Goal: Book appointment/travel/reservation

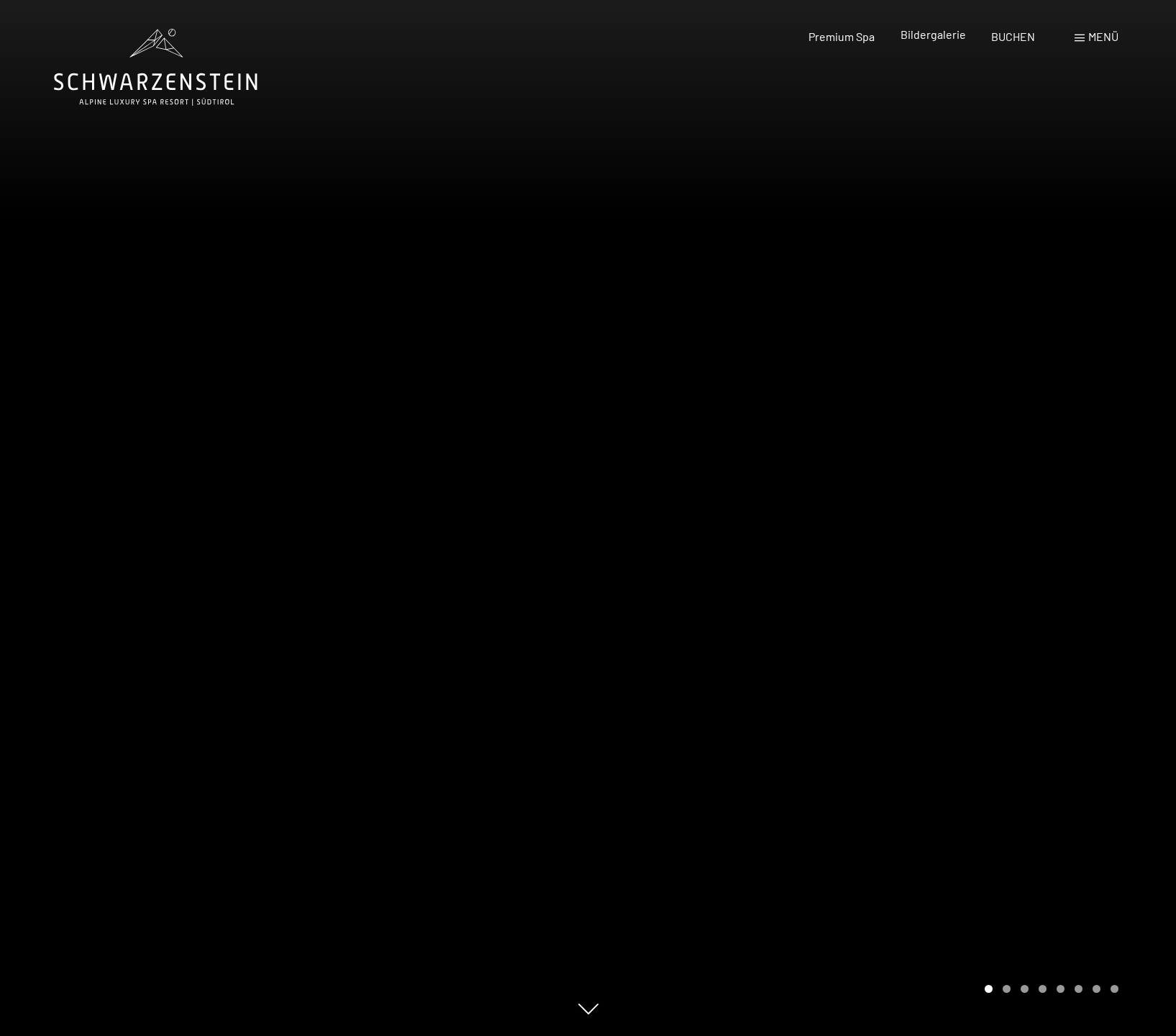
click at [929, 41] on span "Bildergalerie" at bounding box center [933, 34] width 65 height 14
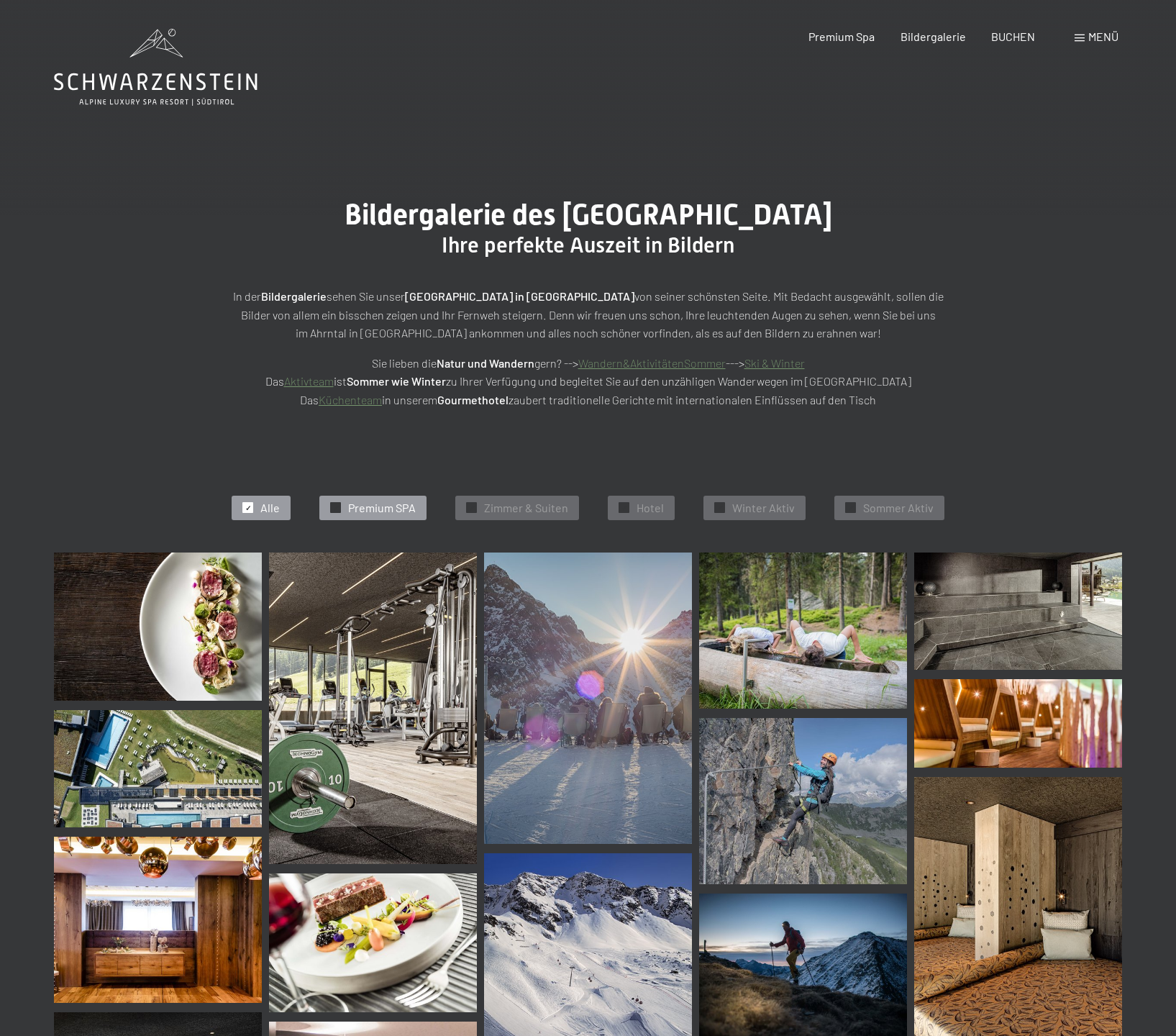
click at [361, 509] on span "Premium SPA" at bounding box center [381, 508] width 68 height 16
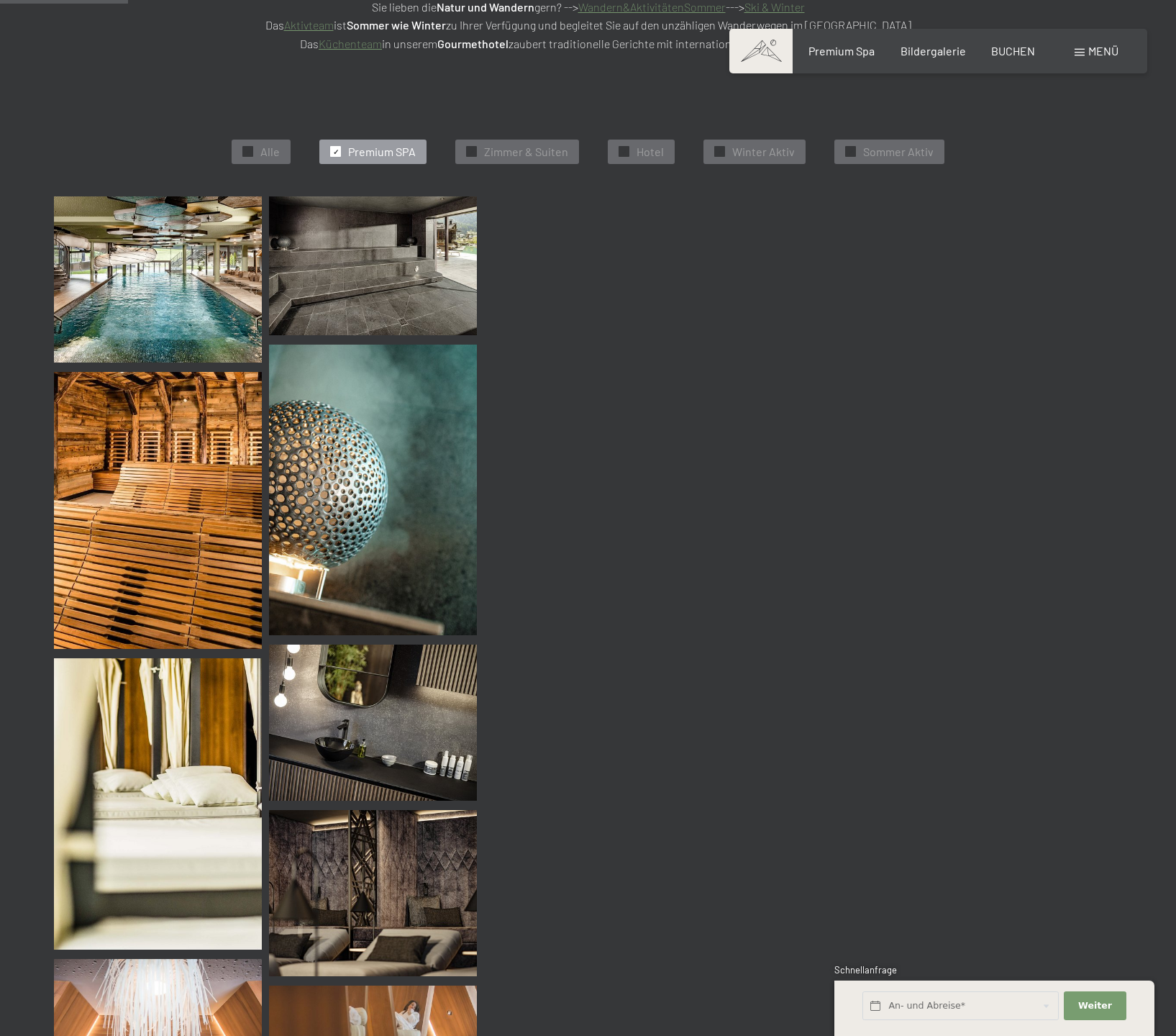
scroll to position [363, 0]
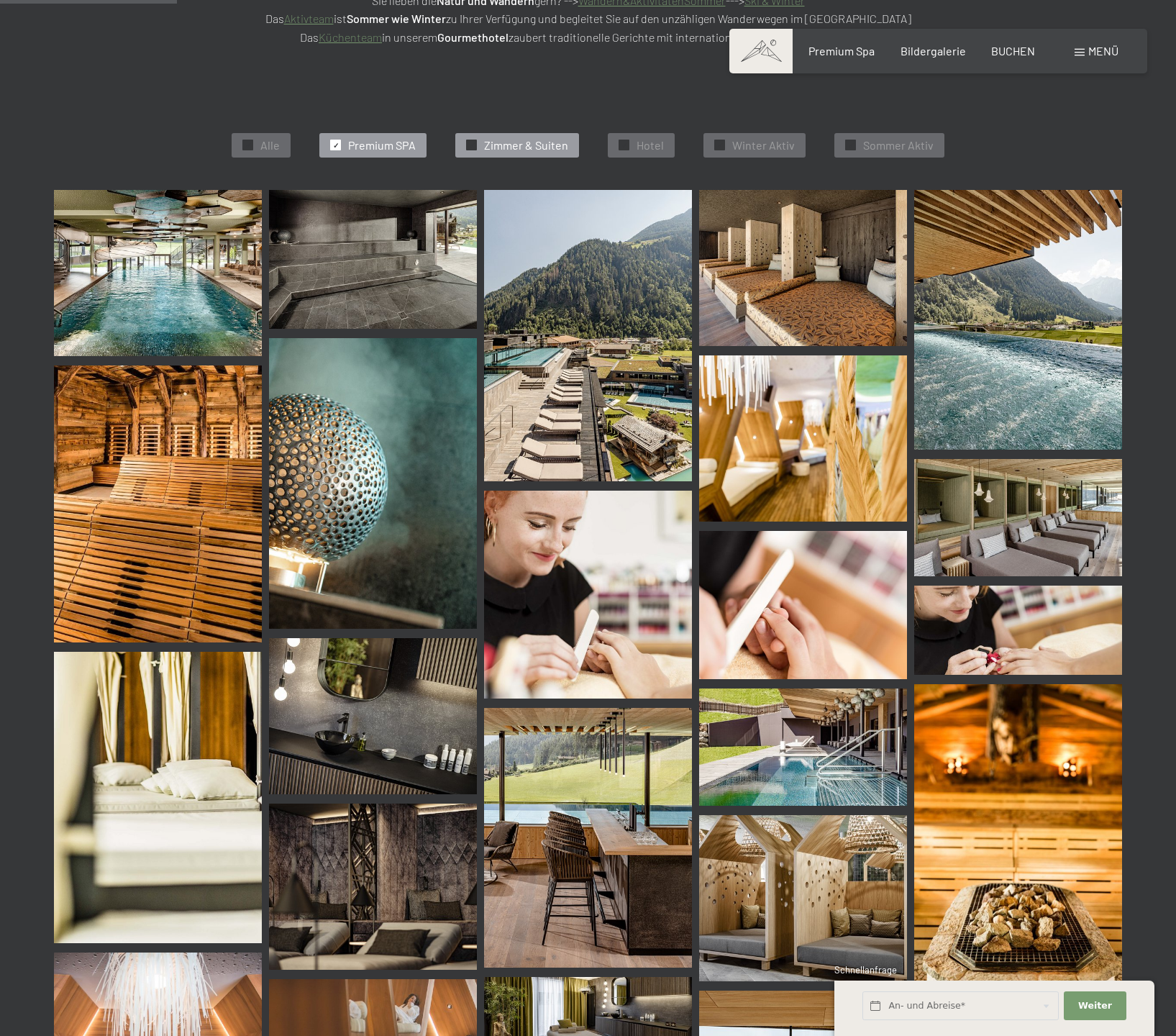
click at [555, 150] on span "Zimmer & Suiten" at bounding box center [527, 145] width 84 height 16
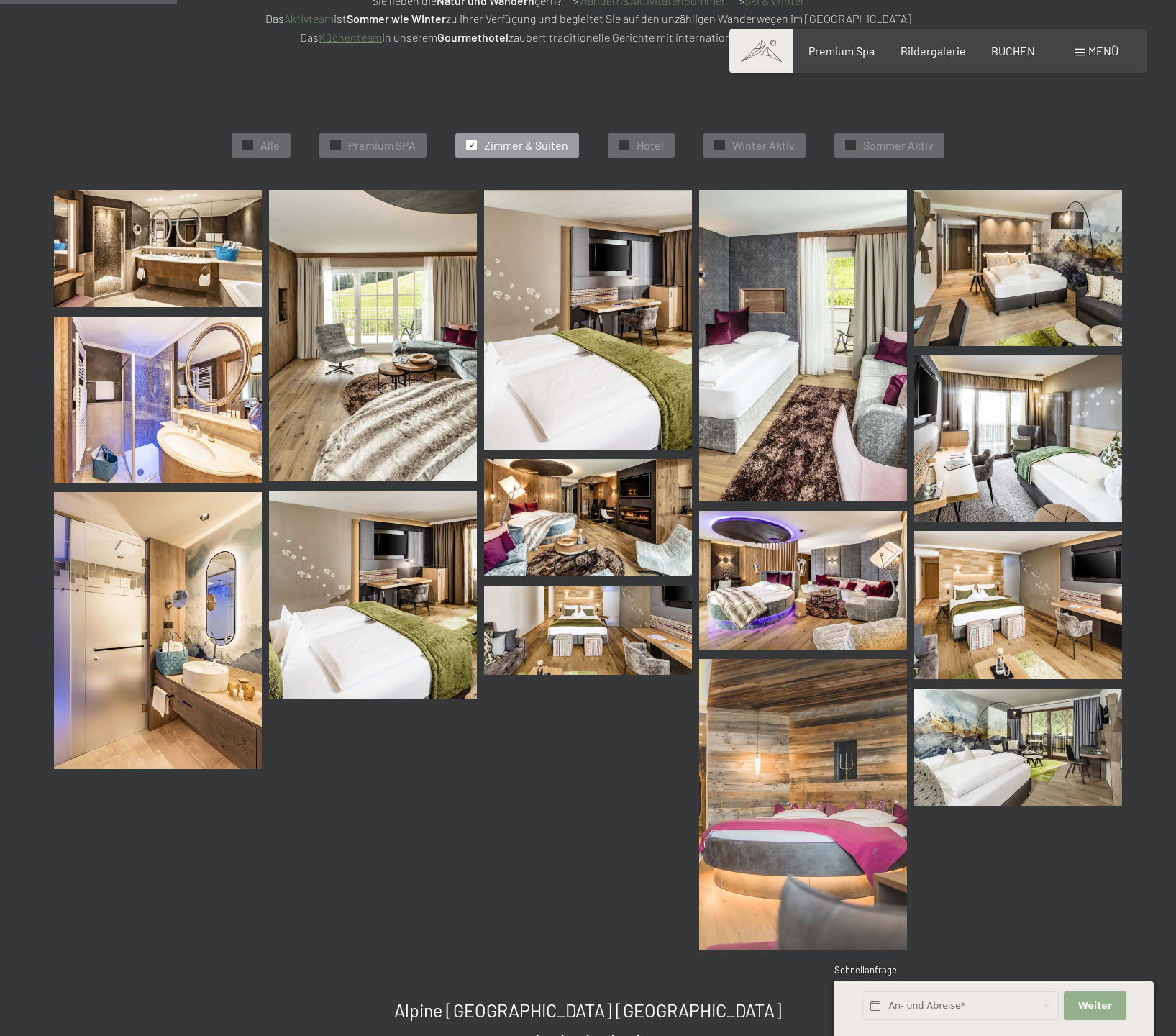
click at [1106, 1002] on span "Weiter" at bounding box center [1095, 1006] width 34 height 13
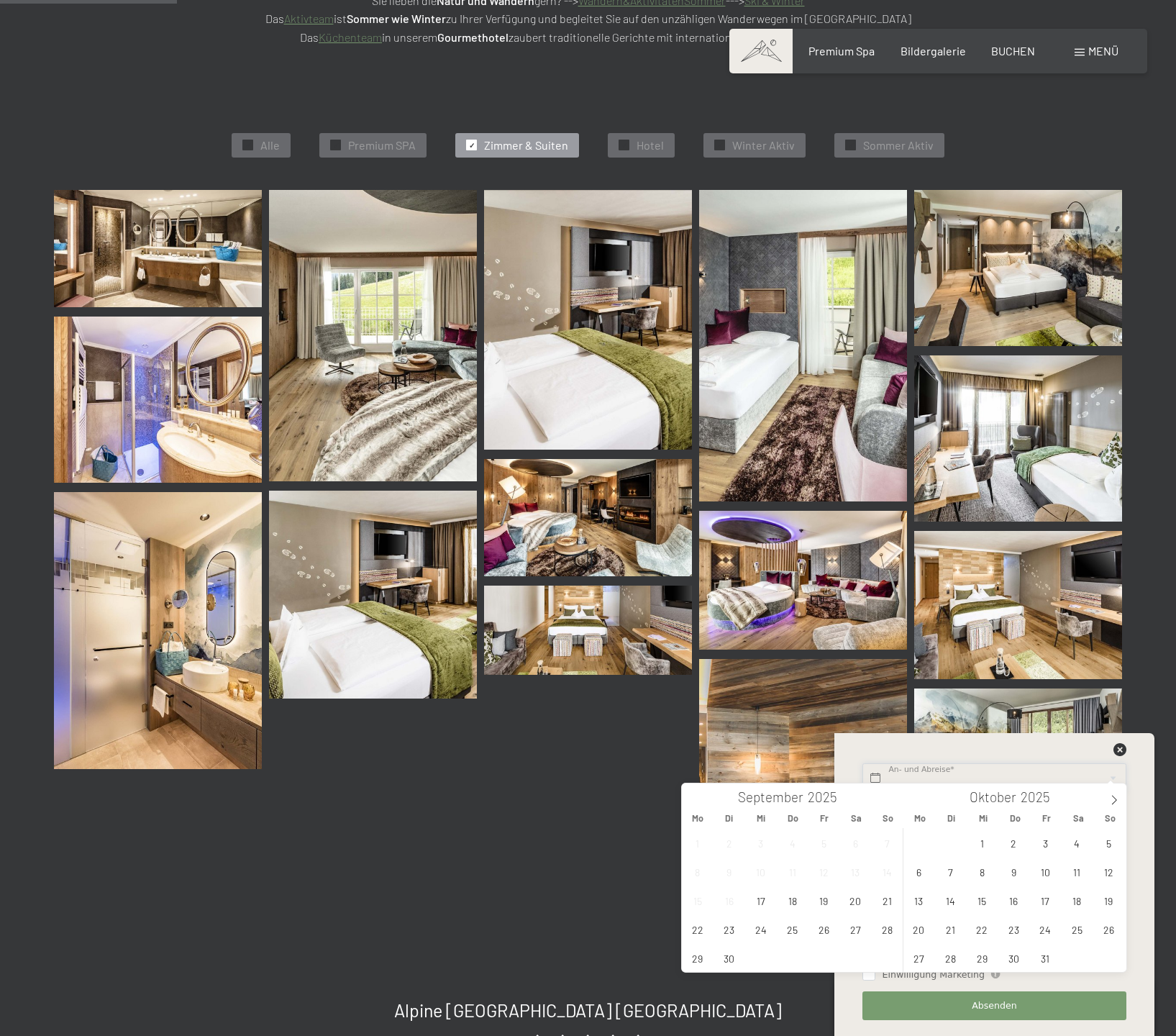
click at [922, 774] on input "text" at bounding box center [994, 778] width 264 height 30
click at [1110, 794] on span at bounding box center [1114, 796] width 25 height 25
click at [1081, 870] on span "8" at bounding box center [1077, 872] width 28 height 28
click at [925, 902] on span "10" at bounding box center [919, 900] width 28 height 28
type input "[DATE] - [DATE]"
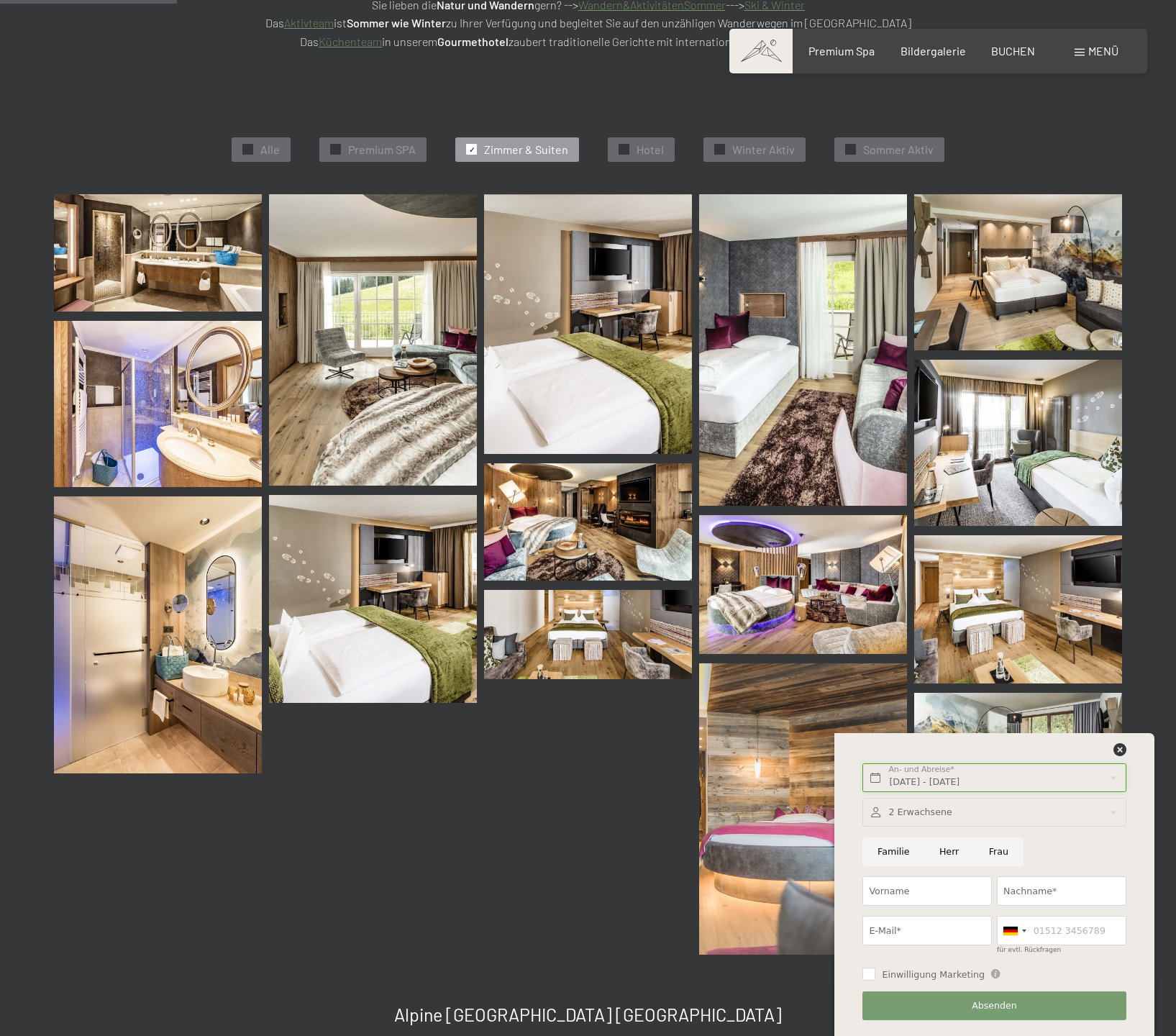
scroll to position [0, 0]
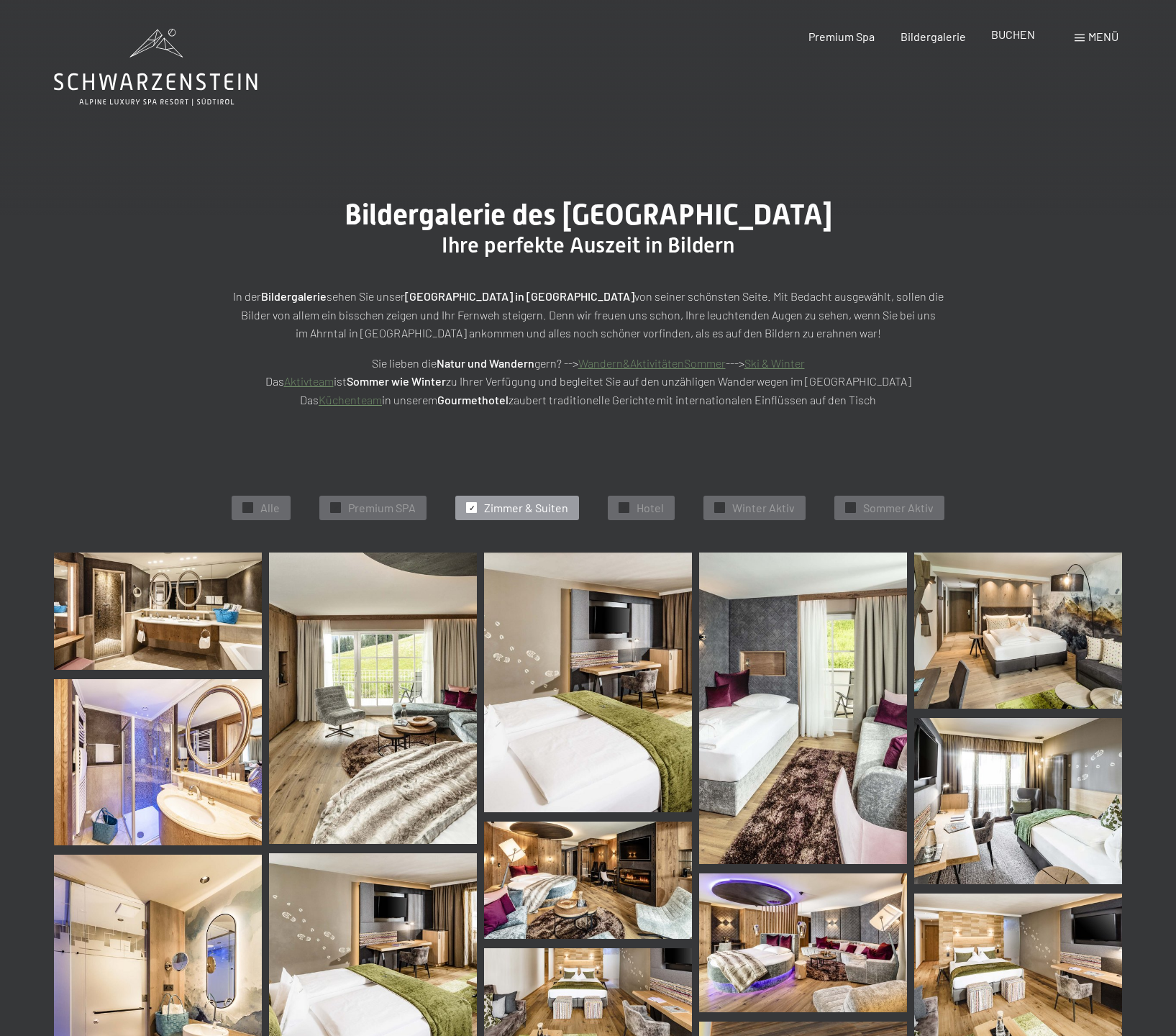
click at [1016, 28] on span "BUCHEN" at bounding box center [1013, 34] width 44 height 14
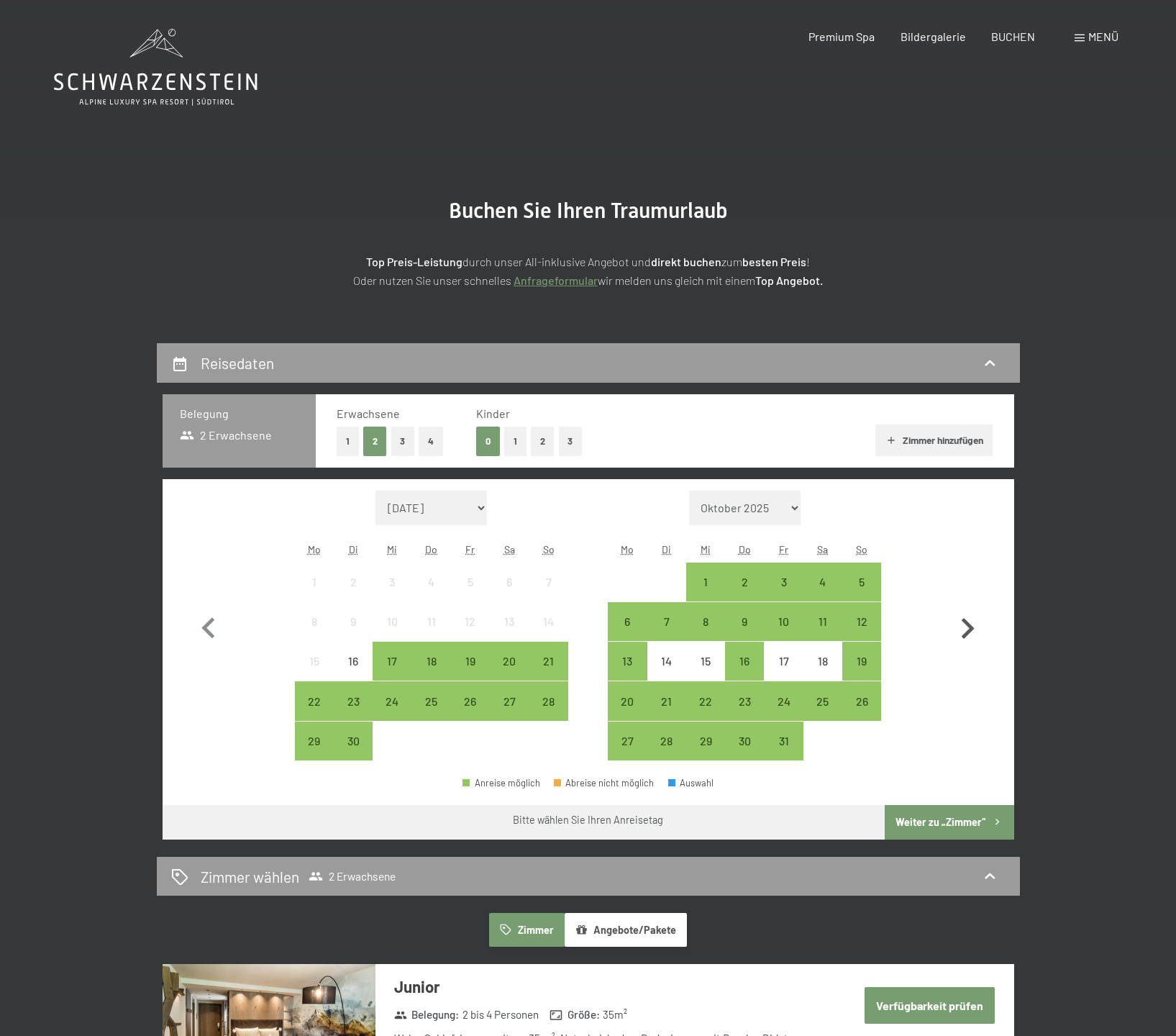
click at [962, 627] on icon "button" at bounding box center [967, 628] width 41 height 41
select select "[DATE]"
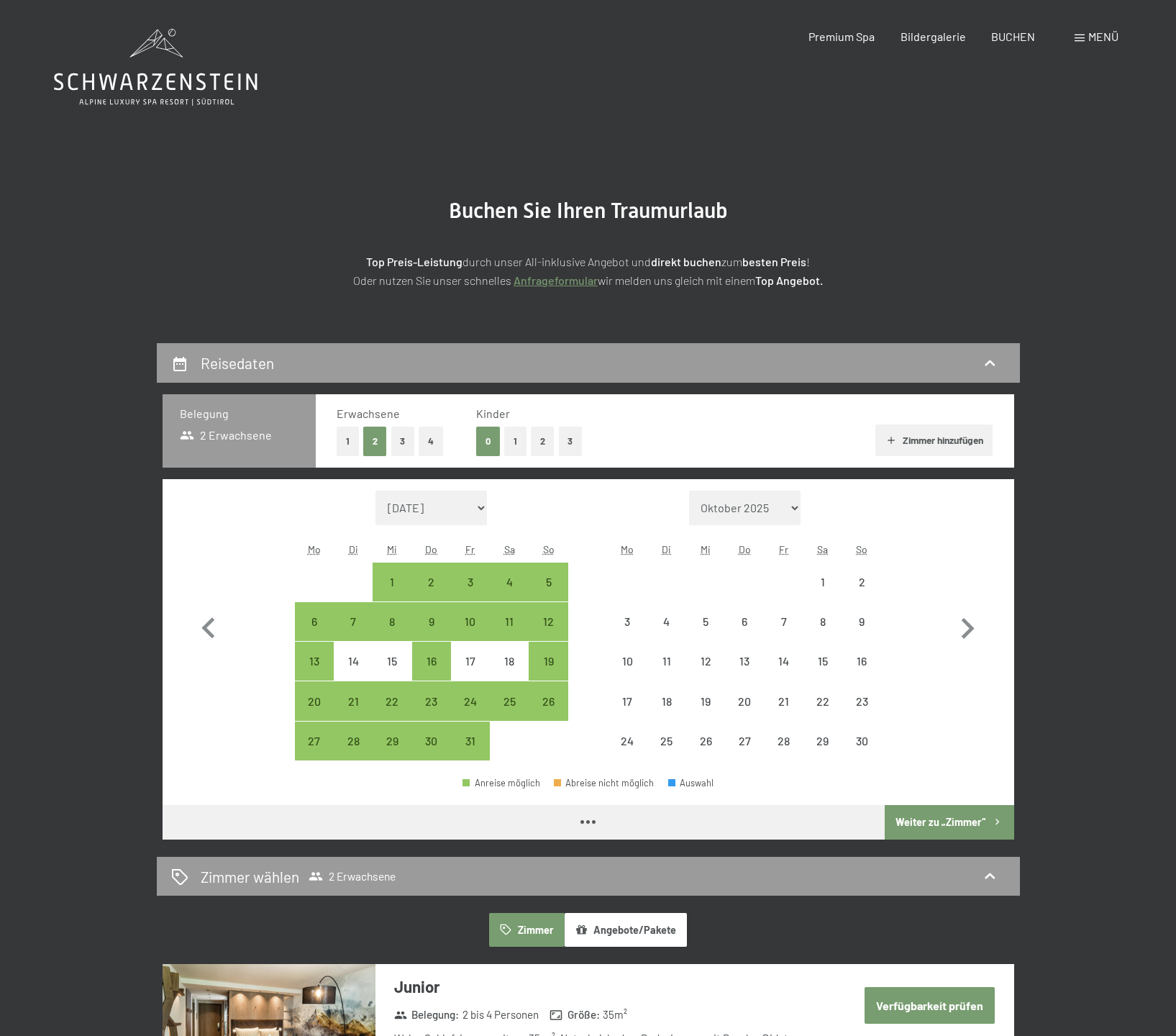
select select "[DATE]"
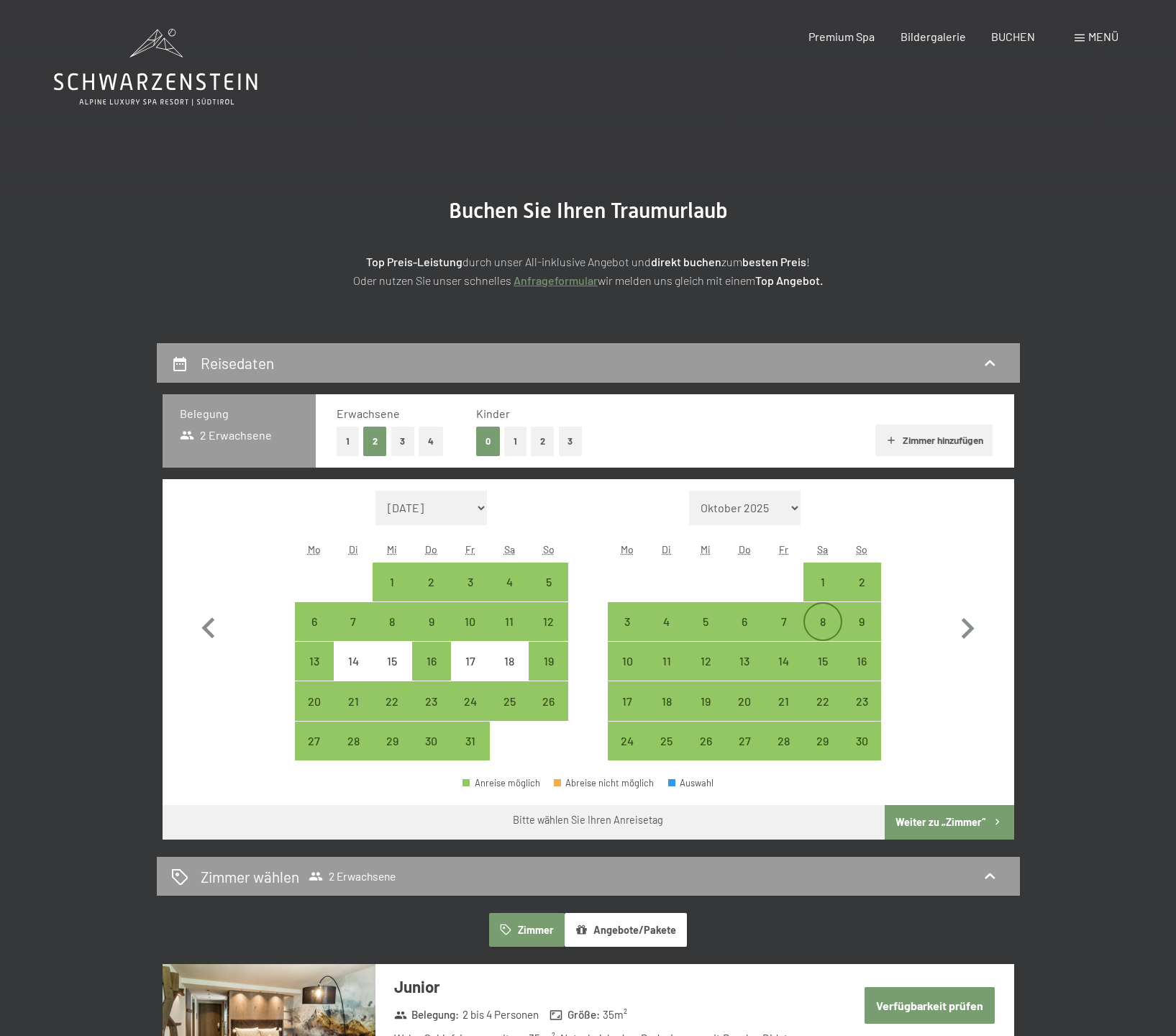
click at [824, 612] on div "8" at bounding box center [823, 622] width 36 height 36
select select "2025-10-01"
select select "2025-11-01"
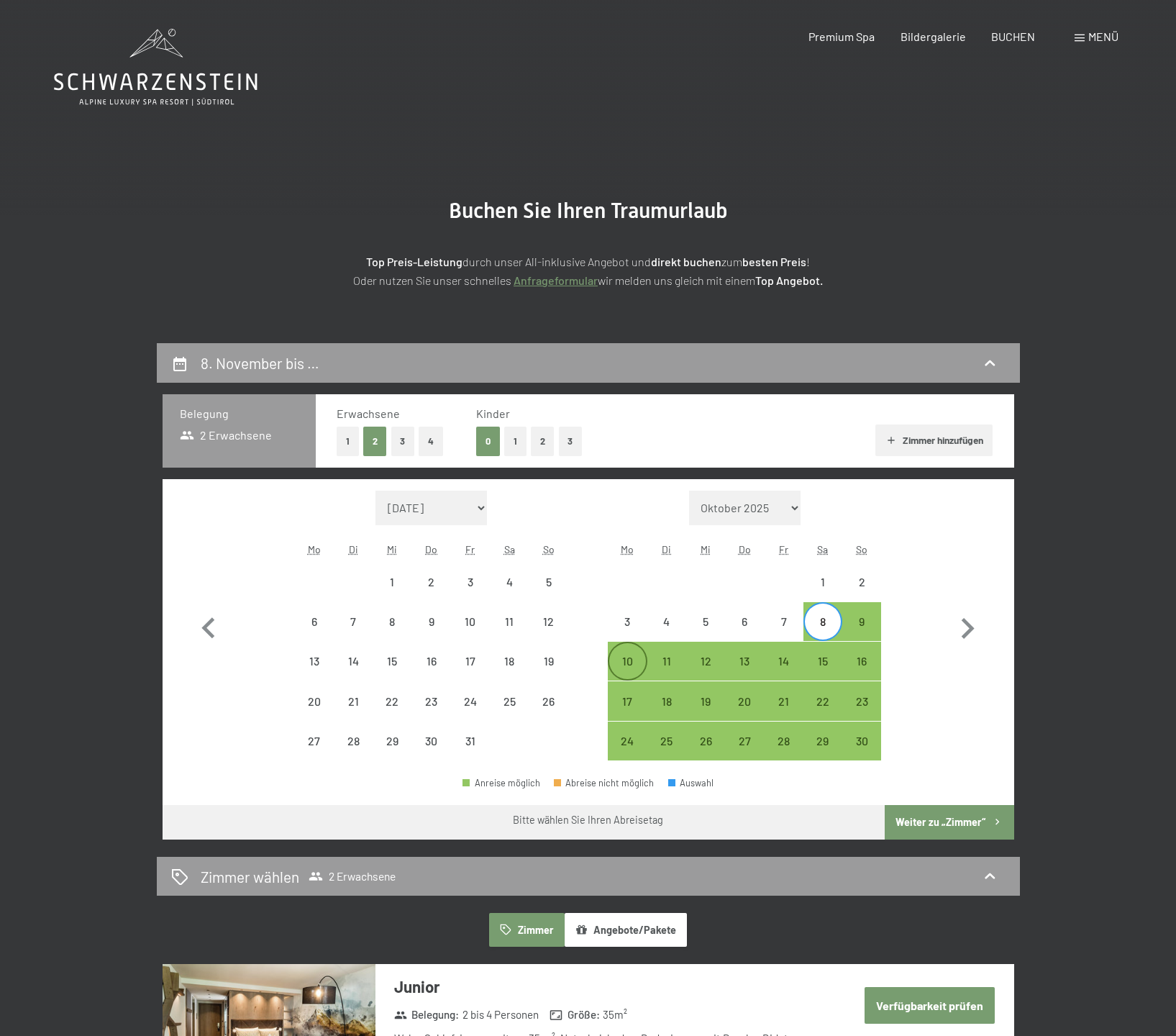
click at [621, 655] on div "10" at bounding box center [628, 673] width 36 height 36
select select "2025-10-01"
select select "2025-11-01"
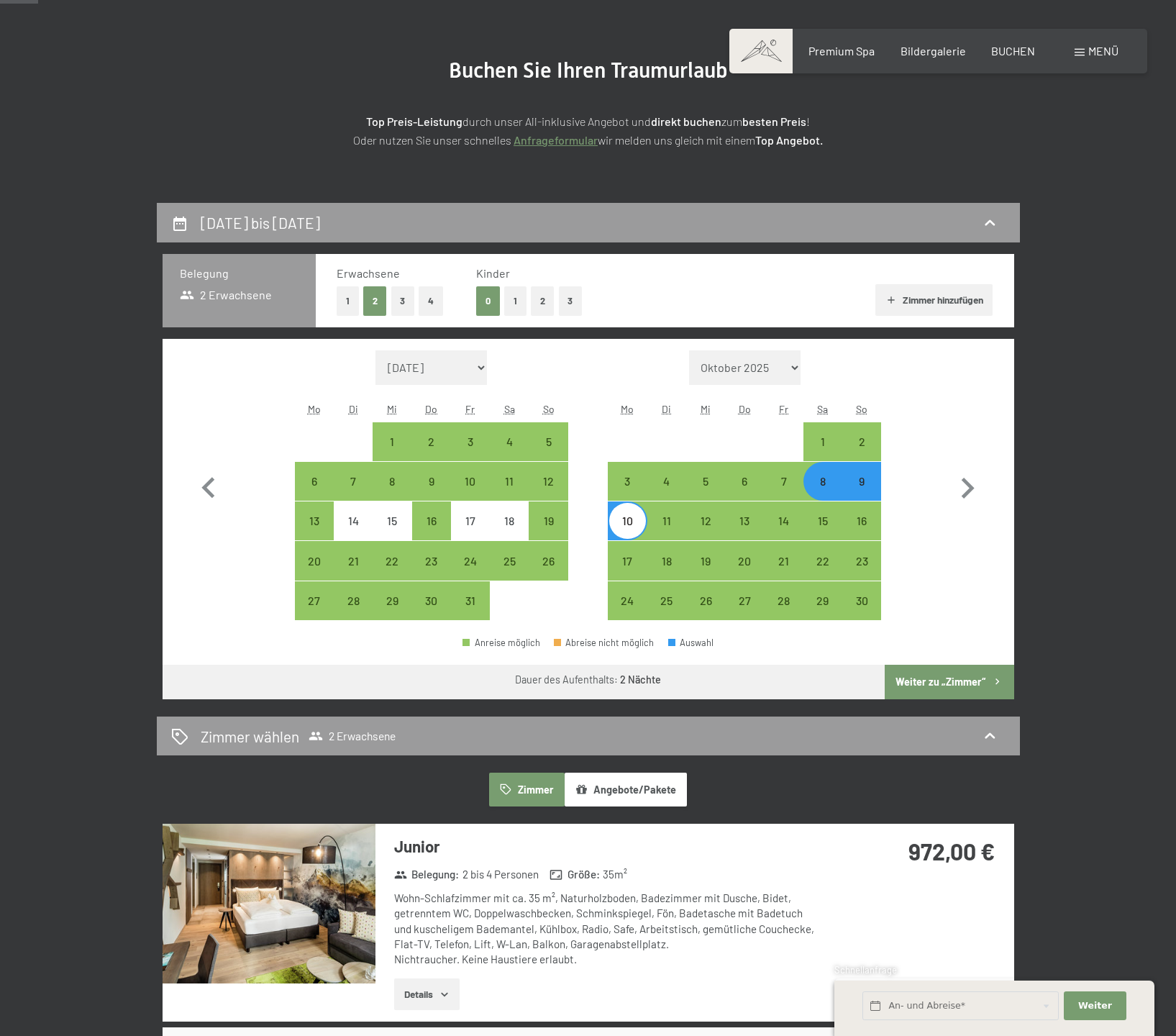
scroll to position [288, 0]
